Goal: Information Seeking & Learning: Learn about a topic

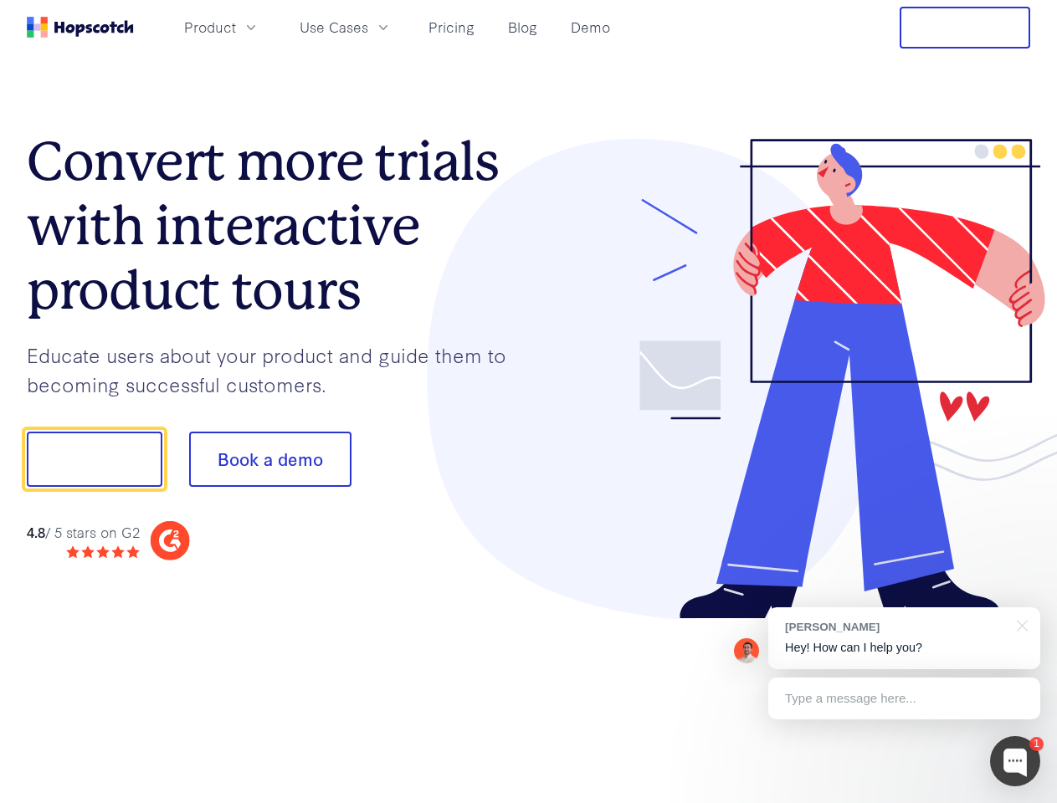
click at [529, 402] on div at bounding box center [780, 379] width 502 height 481
click at [236, 27] on span "Product" at bounding box center [210, 27] width 52 height 21
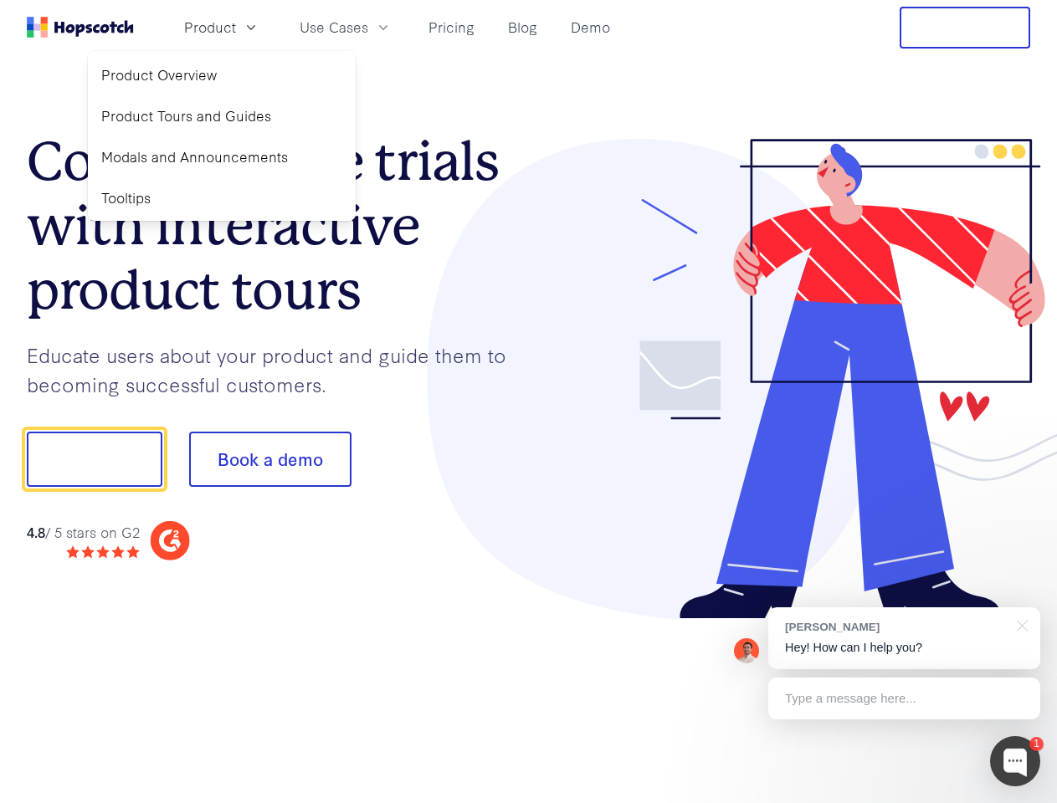
click at [368, 27] on span "Use Cases" at bounding box center [334, 27] width 69 height 21
click at [965, 28] on button "Free Trial" at bounding box center [964, 28] width 131 height 42
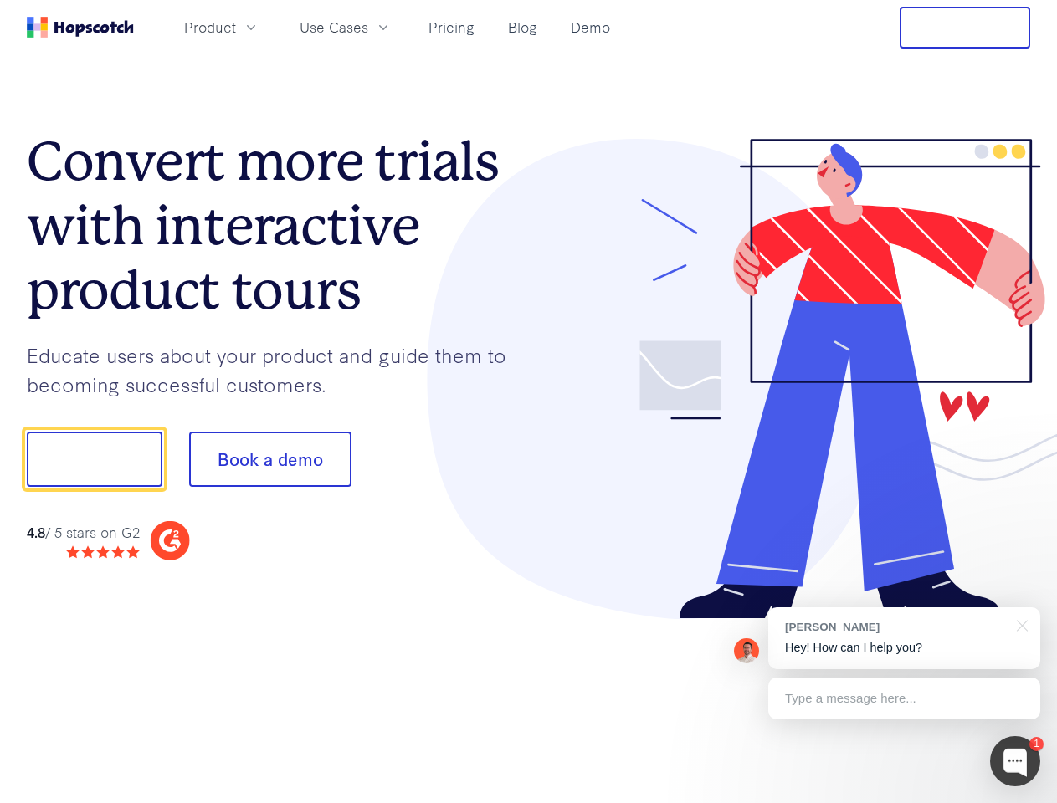
click at [94, 459] on button "Show me!" at bounding box center [95, 459] width 136 height 55
click at [269, 459] on button "Book a demo" at bounding box center [270, 459] width 162 height 55
click at [1015, 761] on div at bounding box center [1015, 761] width 50 height 50
click at [904, 638] on div "[PERSON_NAME] Hey! How can I help you?" at bounding box center [904, 638] width 272 height 62
click at [1019, 624] on div at bounding box center [883, 457] width 314 height 558
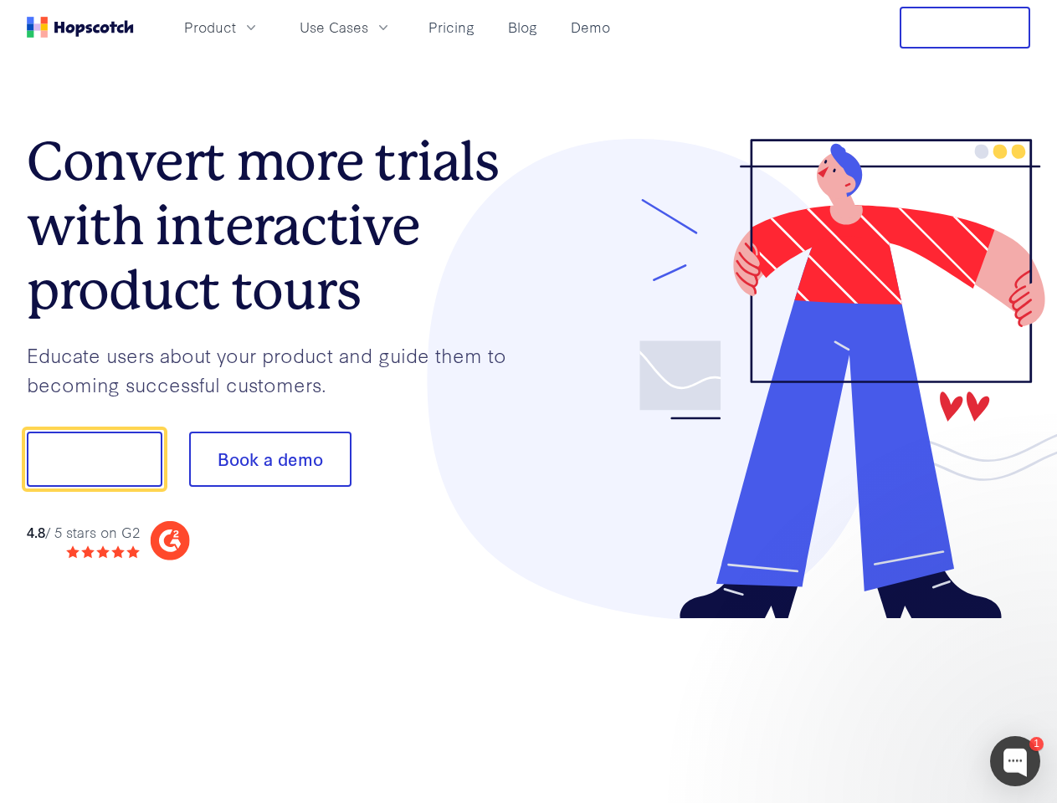
click at [904, 699] on div at bounding box center [883, 457] width 314 height 558
